Goal: Information Seeking & Learning: Compare options

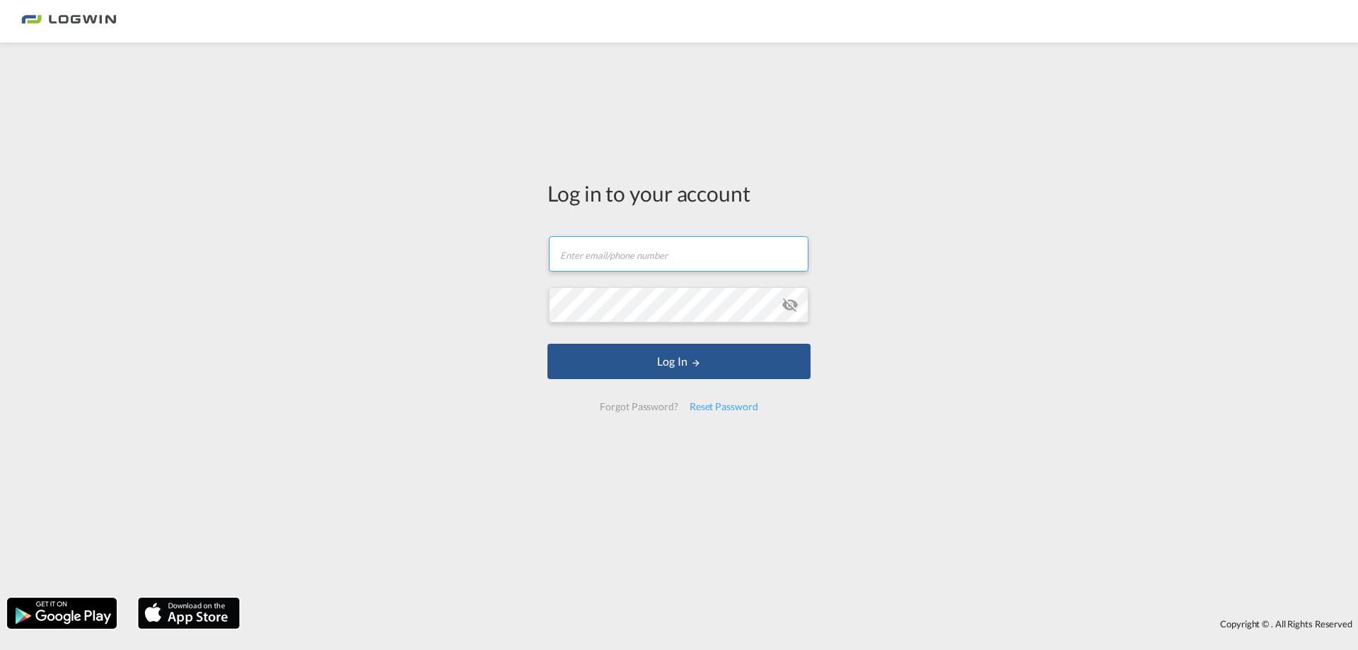
click at [594, 269] on input "text" at bounding box center [679, 253] width 260 height 35
type input "[PERSON_NAME][EMAIL_ADDRESS][PERSON_NAME][DOMAIN_NAME]"
click at [547, 344] on button "Log In" at bounding box center [678, 361] width 263 height 35
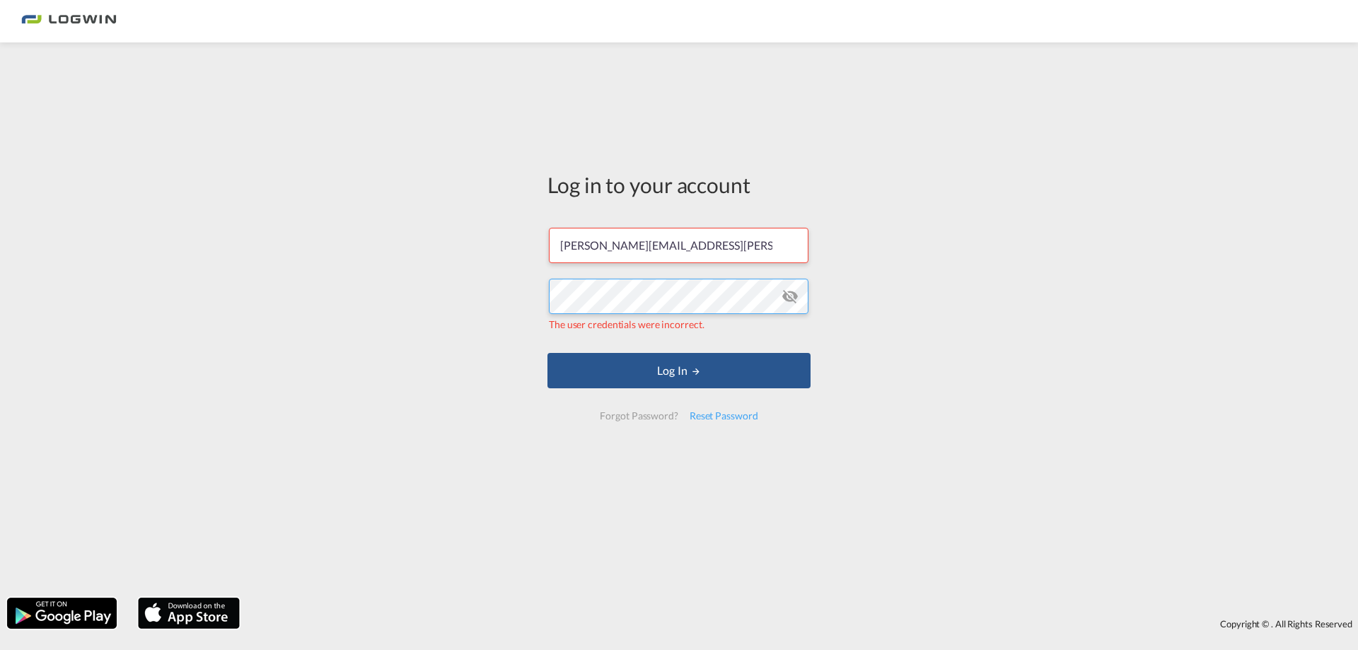
click at [467, 294] on div "Log in to your account maria.perera@logwin-logistics.com The user credentials w…" at bounding box center [679, 320] width 1358 height 541
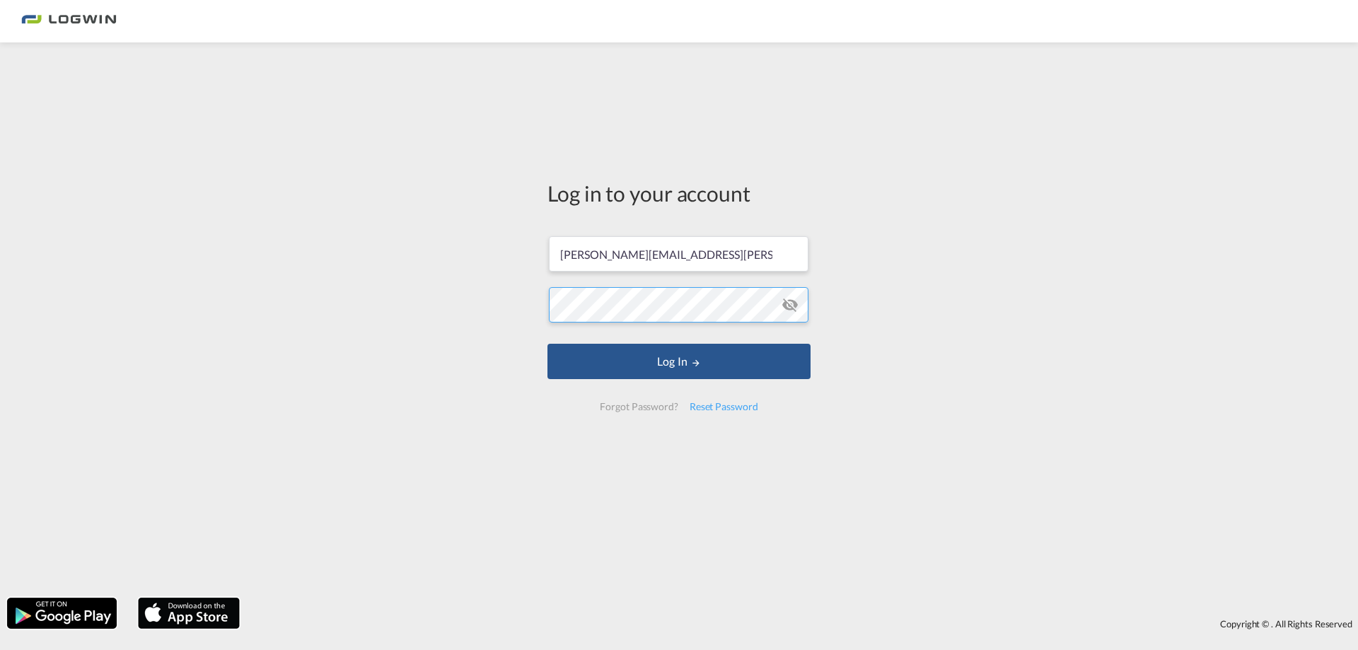
click at [547, 344] on button "Log In" at bounding box center [678, 361] width 263 height 35
click at [607, 262] on input "text" at bounding box center [679, 253] width 260 height 35
type input "[PERSON_NAME][EMAIL_ADDRESS][PERSON_NAME][DOMAIN_NAME]"
click at [547, 344] on button "Log In" at bounding box center [678, 361] width 263 height 35
